Goal: Information Seeking & Learning: Learn about a topic

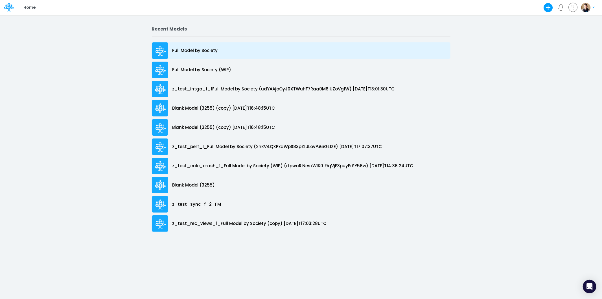
click at [192, 50] on p "Full Model by Society" at bounding box center [195, 50] width 45 height 6
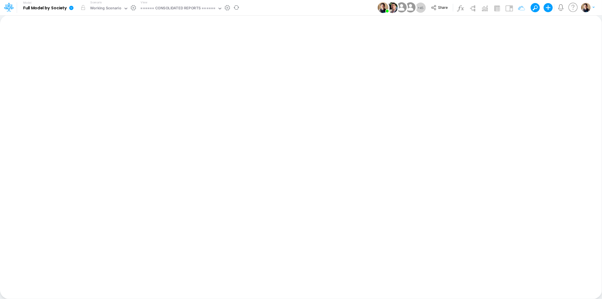
click at [71, 10] on icon at bounding box center [71, 8] width 4 height 4
click at [101, 58] on button "View model info" at bounding box center [99, 58] width 60 height 9
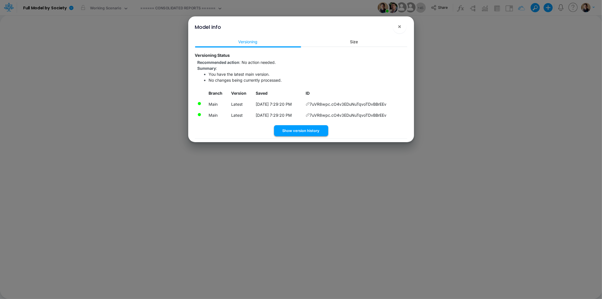
click at [304, 128] on button "Show version history" at bounding box center [301, 130] width 54 height 11
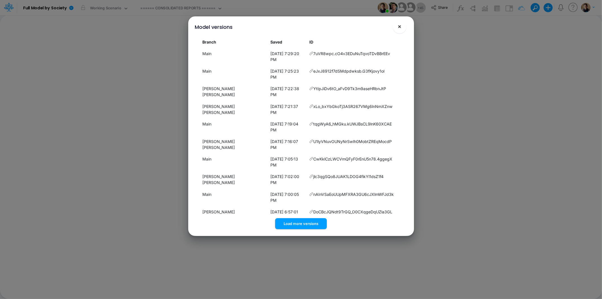
click at [400, 27] on span "×" at bounding box center [400, 26] width 4 height 7
